Goal: Information Seeking & Learning: Learn about a topic

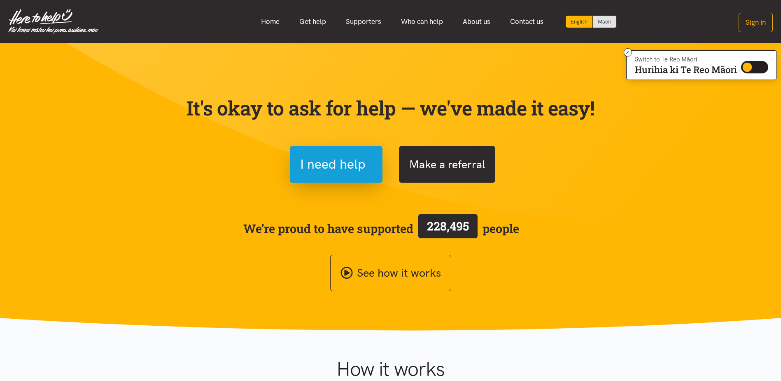
click at [437, 164] on button "Make a referral" at bounding box center [447, 164] width 96 height 37
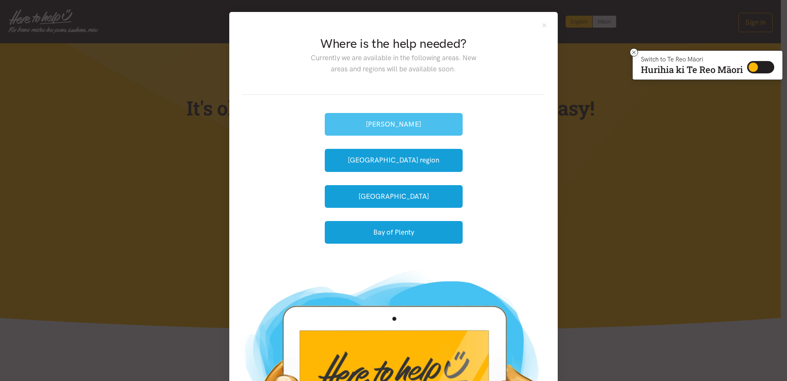
click at [372, 121] on button "[PERSON_NAME]" at bounding box center [394, 124] width 138 height 23
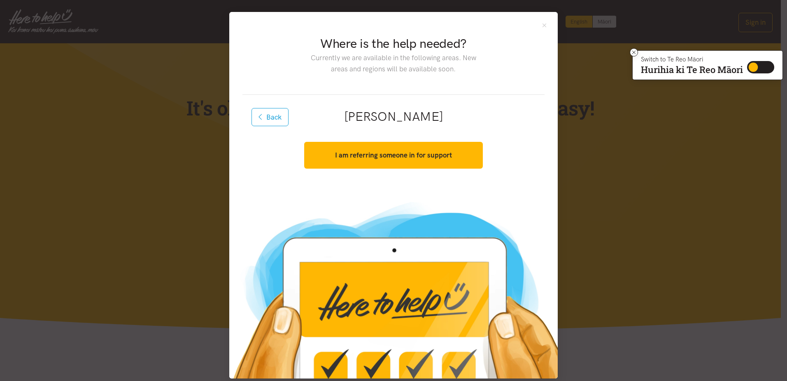
scroll to position [9, 0]
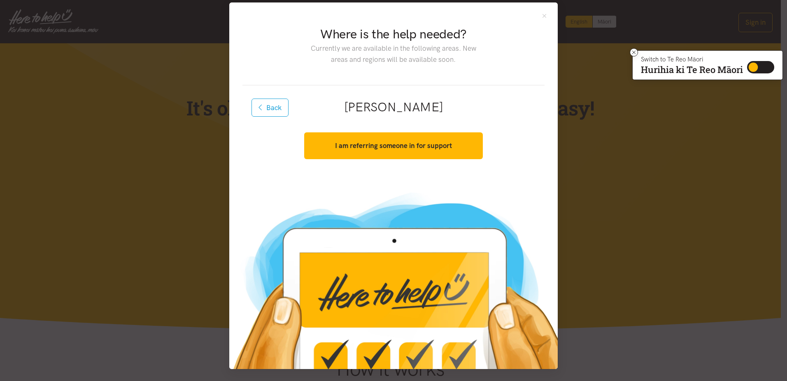
click at [418, 131] on div "I am referring someone in for support Yes, I have consent. Get started" at bounding box center [393, 145] width 195 height 37
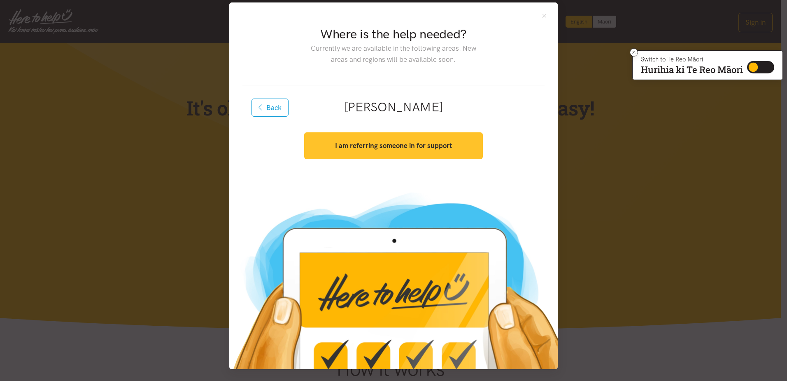
click at [424, 139] on button "I am referring someone in for support" at bounding box center [393, 145] width 178 height 27
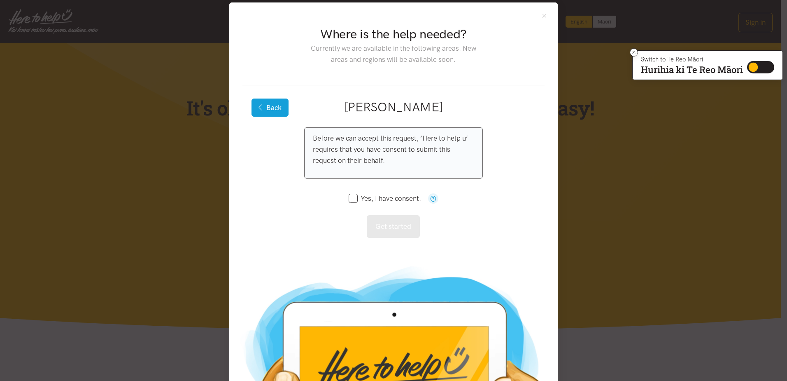
click at [271, 107] on button "Back" at bounding box center [270, 107] width 37 height 18
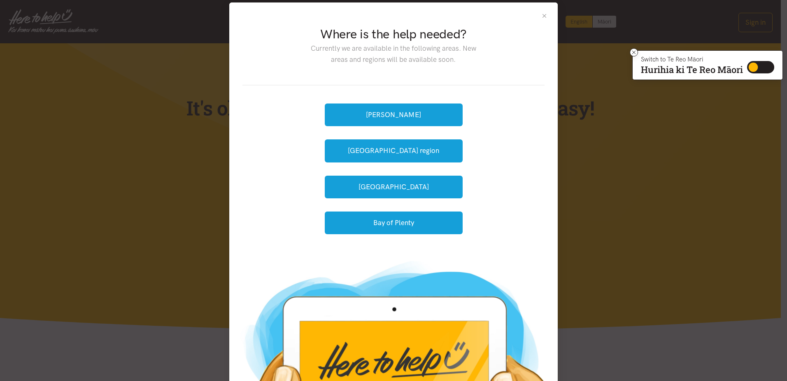
click at [517, 15] on button "Close" at bounding box center [544, 15] width 7 height 7
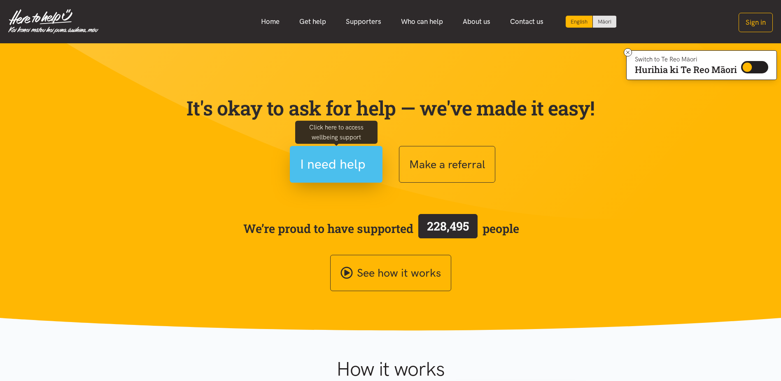
click at [305, 155] on span "I need help" at bounding box center [332, 164] width 65 height 21
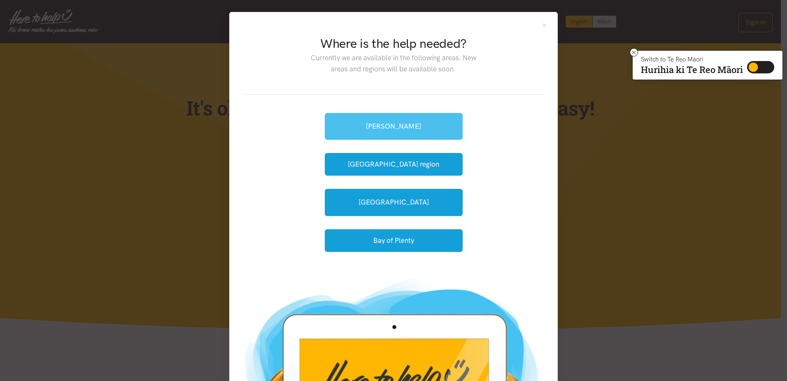
click at [446, 125] on link "[PERSON_NAME]" at bounding box center [394, 126] width 138 height 27
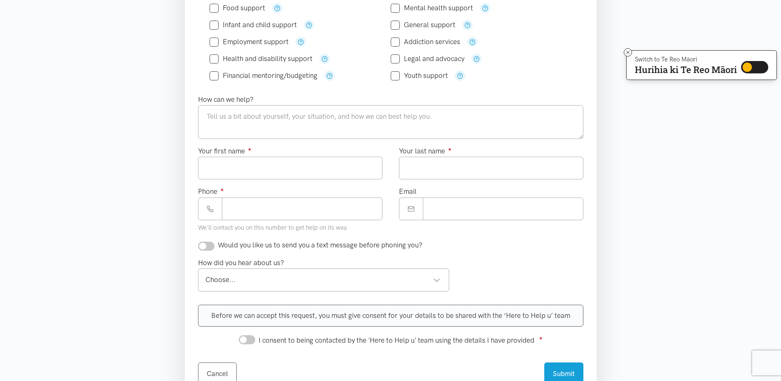
scroll to position [82, 0]
